Goal: Information Seeking & Learning: Learn about a topic

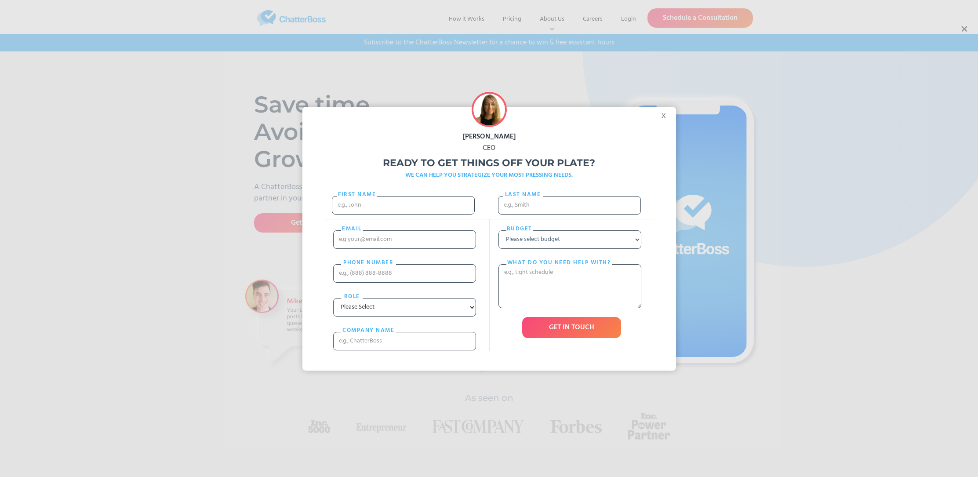
click at [667, 115] on div "x" at bounding box center [666, 113] width 20 height 13
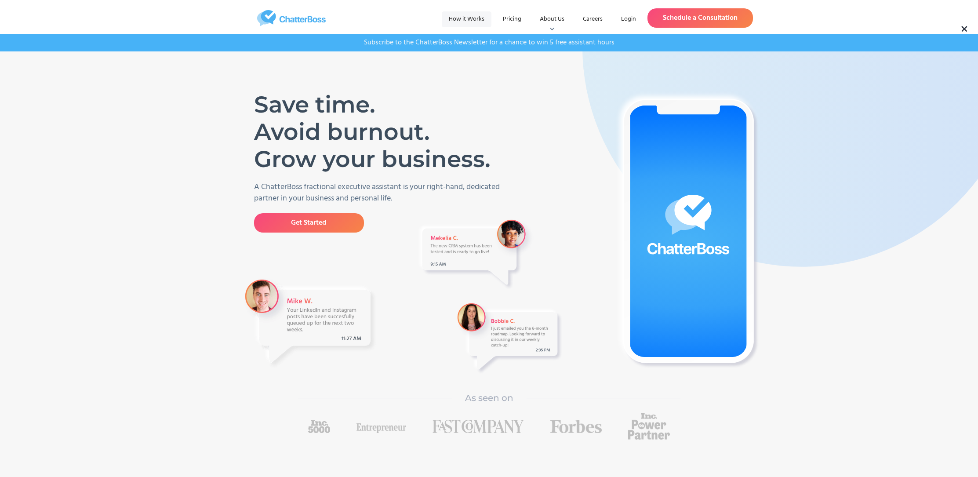
click at [468, 18] on link "How it Works" at bounding box center [467, 19] width 50 height 16
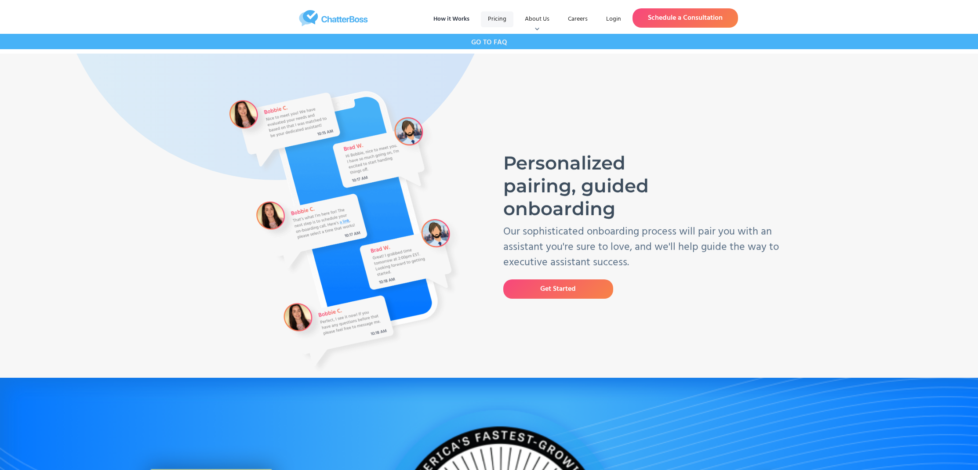
click at [502, 20] on link "Pricing" at bounding box center [497, 19] width 33 height 16
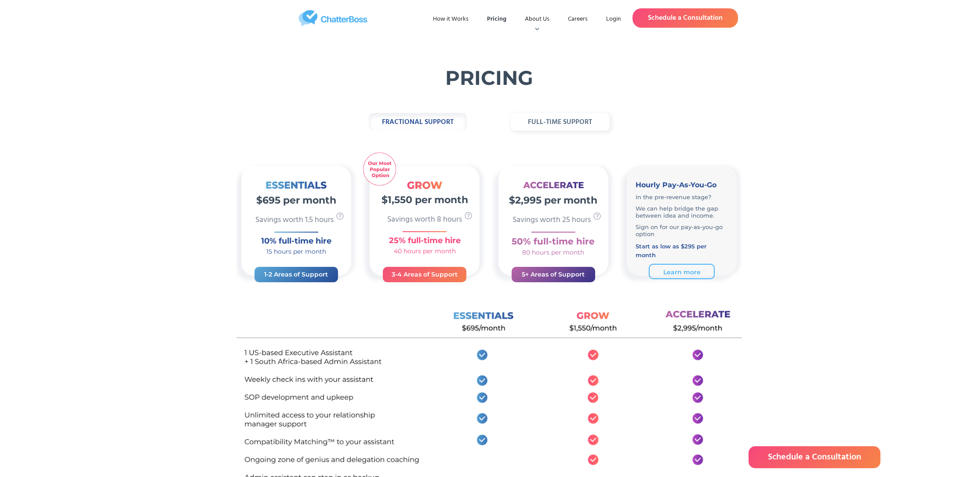
click at [555, 120] on strong "full-time support" at bounding box center [560, 121] width 64 height 11
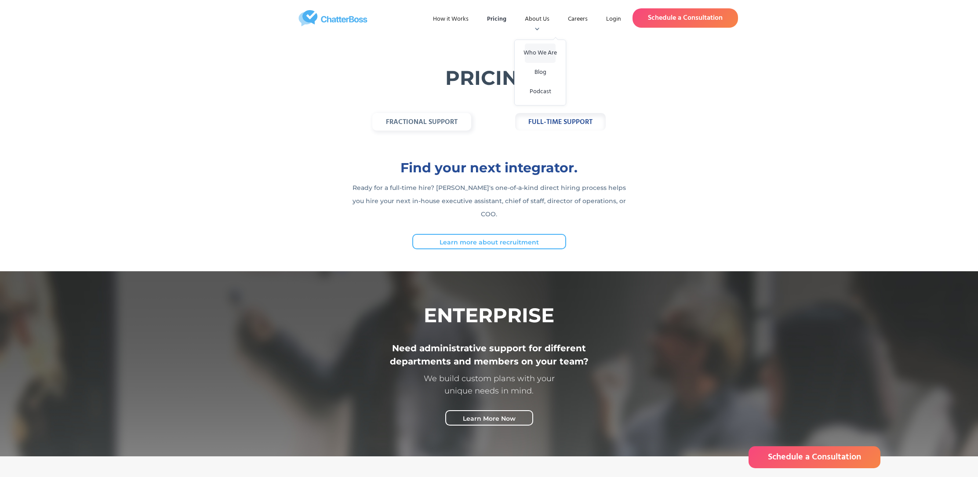
click at [542, 58] on link "Who We Are" at bounding box center [540, 53] width 31 height 19
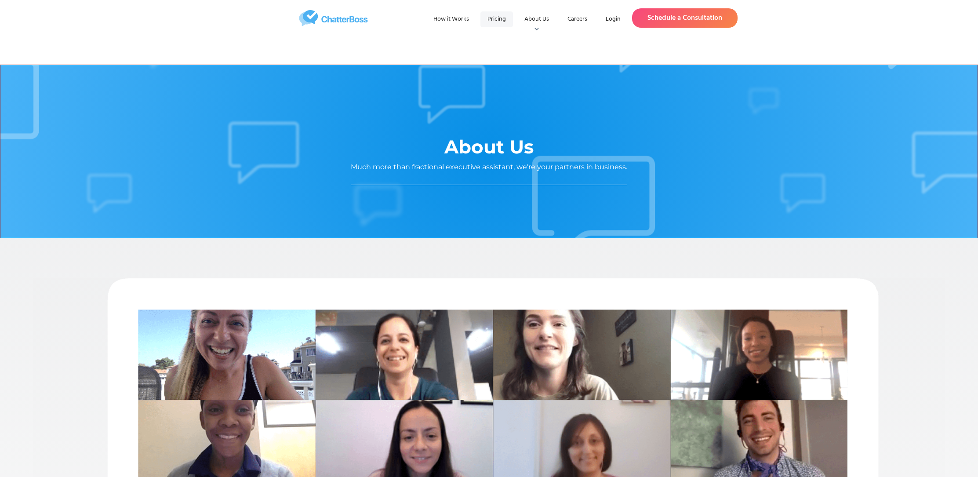
click at [499, 19] on link "Pricing" at bounding box center [496, 19] width 33 height 16
